Goal: Transaction & Acquisition: Purchase product/service

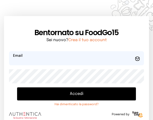
type input "**********"
click at [82, 96] on button "Accedi" at bounding box center [76, 94] width 119 height 13
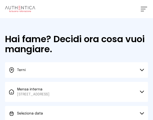
click at [122, 61] on div "Hai fame? Decidi ora cosa vuoi mangiare. Terni Scegli la città [GEOGRAPHIC_DATA…" at bounding box center [76, 97] width 153 height 159
click at [119, 71] on button "Terni" at bounding box center [76, 70] width 143 height 16
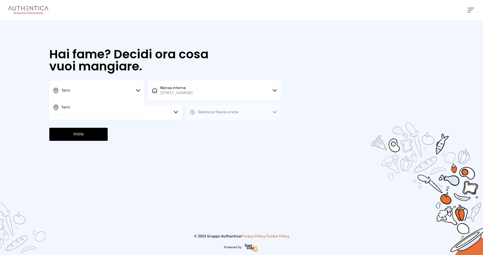
click at [112, 93] on button "Terni" at bounding box center [96, 90] width 95 height 20
click at [82, 86] on button "Terni" at bounding box center [96, 90] width 95 height 20
click at [77, 108] on li "Terni" at bounding box center [96, 108] width 95 height 14
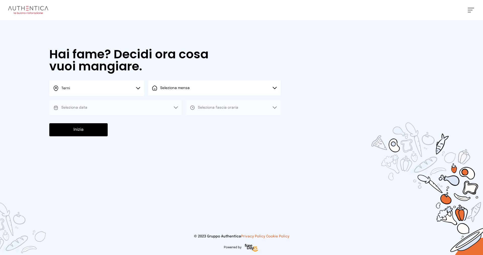
click at [157, 91] on button "Seleziona mensa" at bounding box center [214, 87] width 133 height 15
click at [157, 105] on span "[STREET_ADDRESS]" at bounding box center [176, 107] width 32 height 5
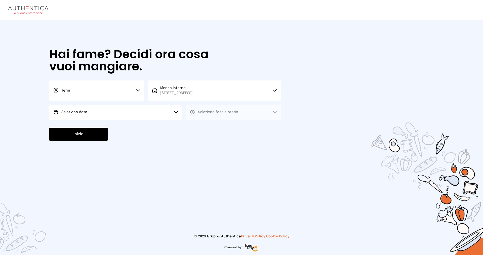
click at [112, 111] on button "Seleziona data" at bounding box center [115, 112] width 133 height 15
click at [86, 120] on span "[DATE], [DATE]" at bounding box center [73, 126] width 25 height 5
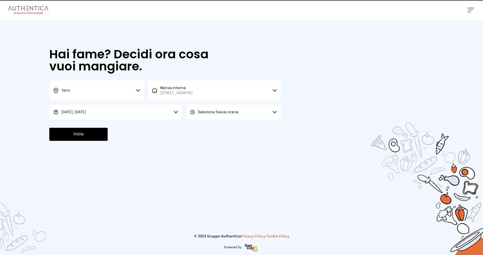
click at [157, 112] on span "Seleziona fascia oraria" at bounding box center [218, 112] width 40 height 4
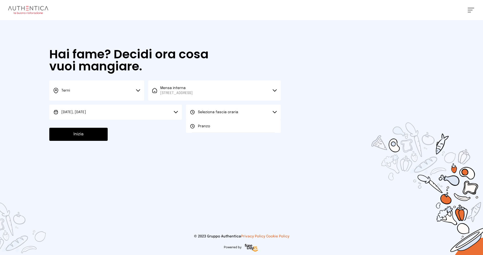
drag, startPoint x: 213, startPoint y: 128, endPoint x: 179, endPoint y: 129, distance: 33.9
click at [157, 120] on li "Pranzo" at bounding box center [233, 126] width 95 height 13
click at [93, 120] on button "Inizia" at bounding box center [78, 134] width 58 height 13
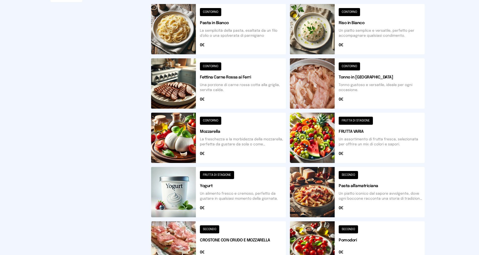
scroll to position [151, 0]
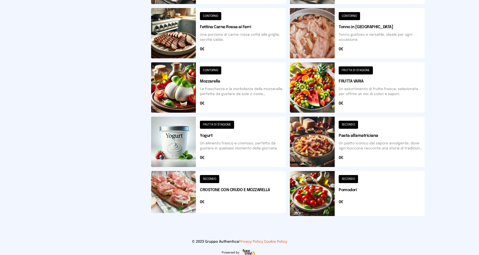
click at [157, 120] on button at bounding box center [357, 193] width 135 height 45
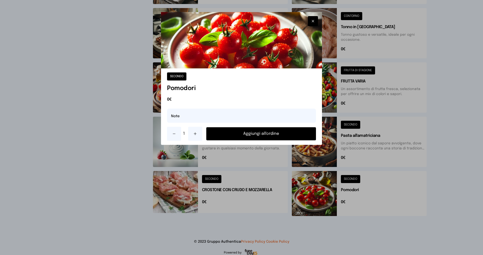
click at [157, 120] on button "Aggiungi all'ordine" at bounding box center [261, 133] width 110 height 13
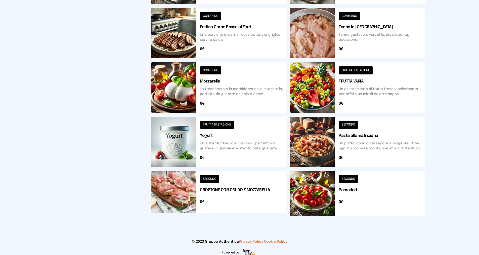
click at [155, 93] on button at bounding box center [218, 87] width 135 height 50
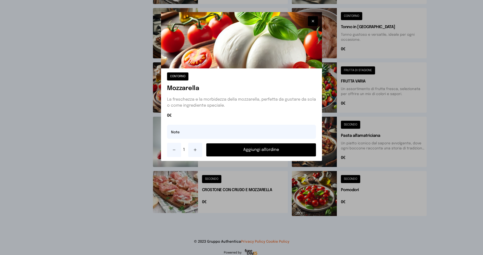
click at [157, 120] on button "Aggiungi all'ordine" at bounding box center [261, 149] width 110 height 13
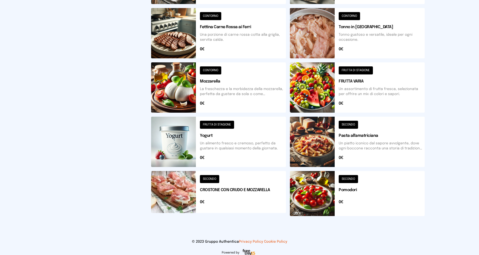
click at [157, 40] on button at bounding box center [218, 33] width 135 height 50
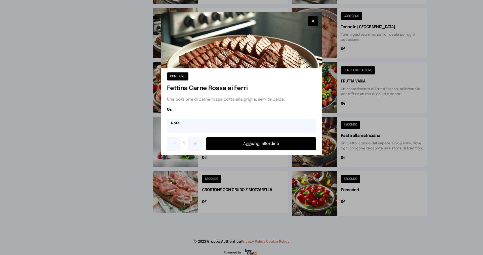
click at [157, 120] on input "text" at bounding box center [241, 126] width 149 height 14
type input "*"
click at [157, 120] on button "Aggiungi all'ordine" at bounding box center [261, 143] width 110 height 13
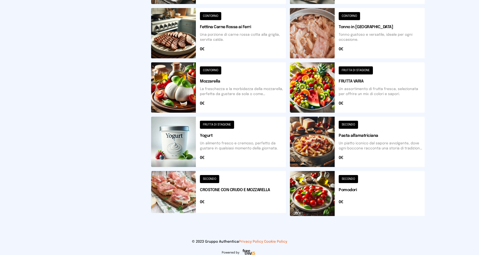
scroll to position [75, 0]
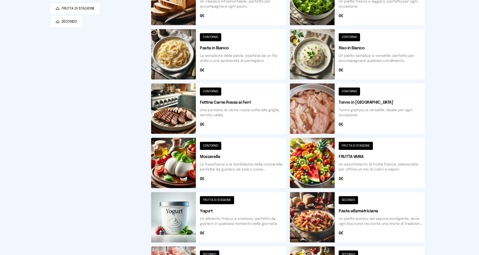
click at [157, 61] on button at bounding box center [357, 54] width 135 height 50
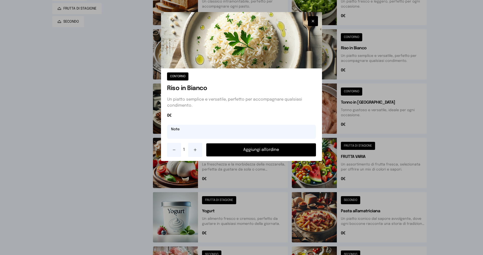
click at [157, 120] on input "text" at bounding box center [241, 132] width 149 height 14
type input "**********"
click at [157, 120] on button "Aggiungi all'ordine" at bounding box center [261, 149] width 110 height 13
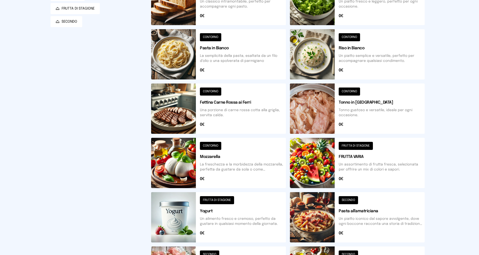
click at [157, 14] on button at bounding box center [357, 0] width 135 height 50
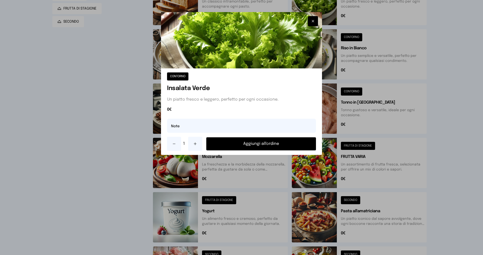
click at [157, 120] on button "Aggiungi all'ordine" at bounding box center [261, 143] width 110 height 13
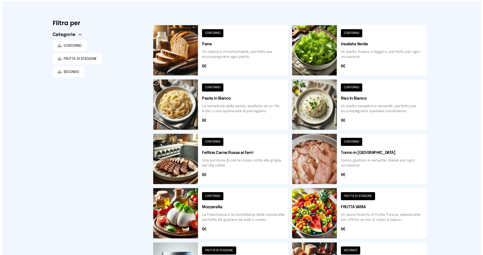
scroll to position [0, 0]
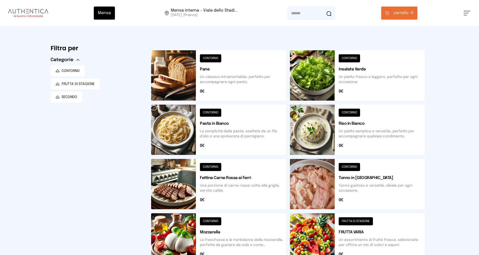
click at [157, 15] on span "carrello •" at bounding box center [402, 13] width 18 height 6
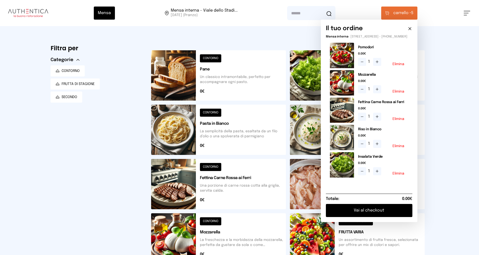
click at [157, 120] on button "Vai al checkout" at bounding box center [369, 210] width 87 height 13
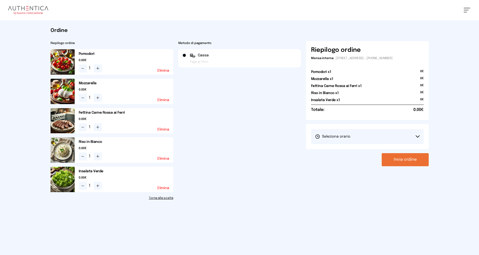
click at [157, 120] on button "Seleziona orario" at bounding box center [367, 136] width 113 height 15
click at [157, 120] on span "1° Turno (13:00 - 15:00)" at bounding box center [334, 150] width 38 height 5
click at [157, 120] on button "Invia ordine" at bounding box center [405, 159] width 47 height 13
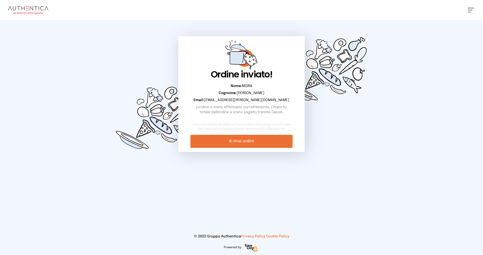
click at [157, 120] on div "[PERSON_NAME] Impostazioni Wallet Home I miei ordini Nuova ricerca Elenco aller…" at bounding box center [241, 127] width 483 height 255
